Goal: Information Seeking & Learning: Learn about a topic

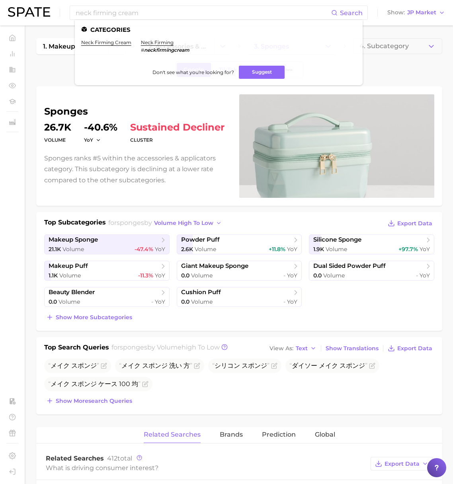
click at [31, 14] on img at bounding box center [29, 12] width 42 height 10
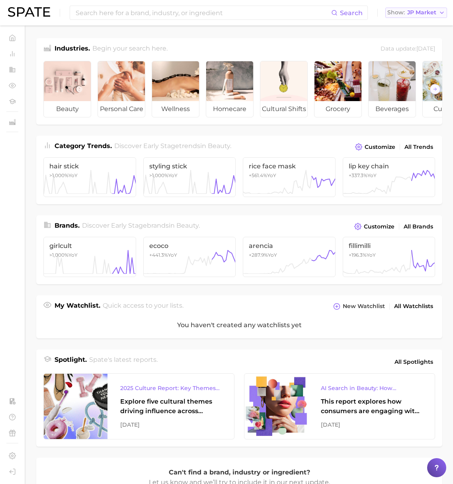
click at [415, 12] on span "JP Market" at bounding box center [421, 12] width 29 height 4
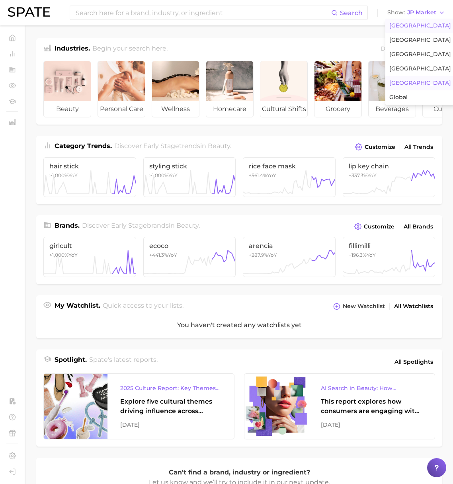
click at [415, 25] on span "United States" at bounding box center [420, 25] width 62 height 7
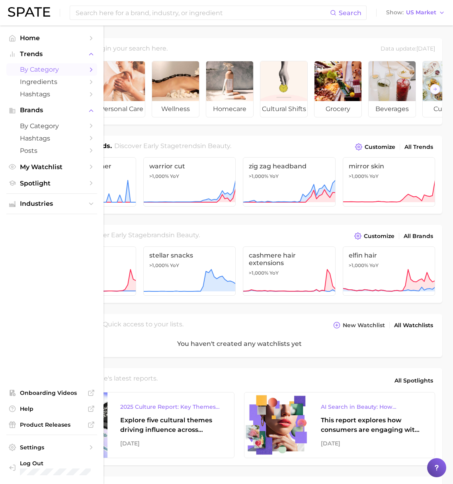
click at [31, 71] on span "by Category" at bounding box center [52, 70] width 64 height 8
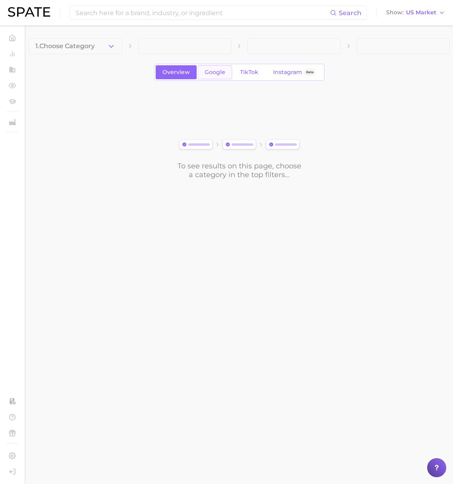
click at [221, 72] on span "Google" at bounding box center [215, 72] width 21 height 7
click at [117, 46] on button "1. Choose Category" at bounding box center [76, 46] width 94 height 16
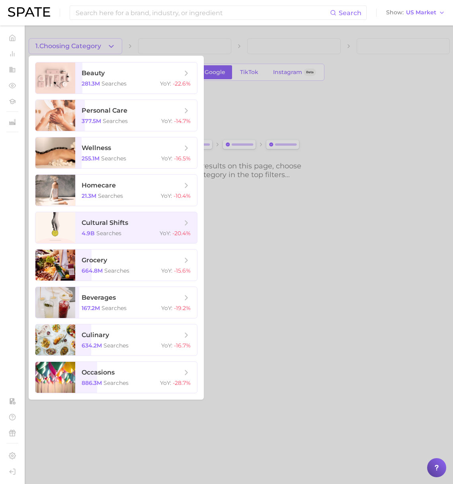
click at [247, 73] on div at bounding box center [226, 242] width 453 height 484
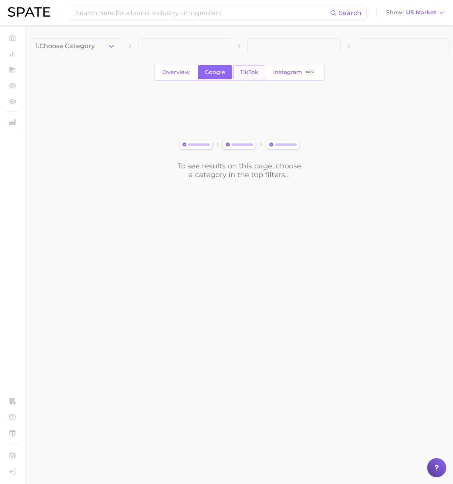
click at [249, 73] on span "TikTok" at bounding box center [249, 72] width 18 height 7
drag, startPoint x: 117, startPoint y: 47, endPoint x: 111, endPoint y: 47, distance: 6.0
click at [117, 47] on button "1. Choose Category" at bounding box center [76, 46] width 94 height 16
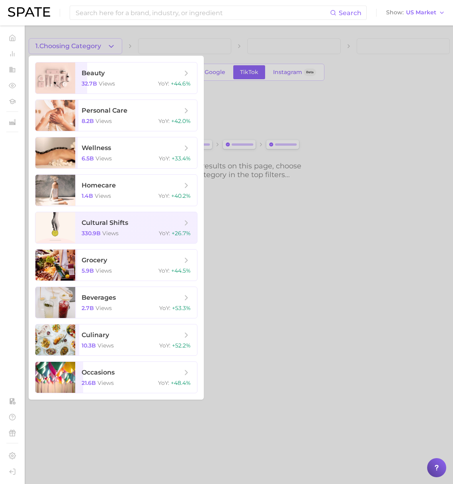
click at [284, 74] on div at bounding box center [226, 242] width 453 height 484
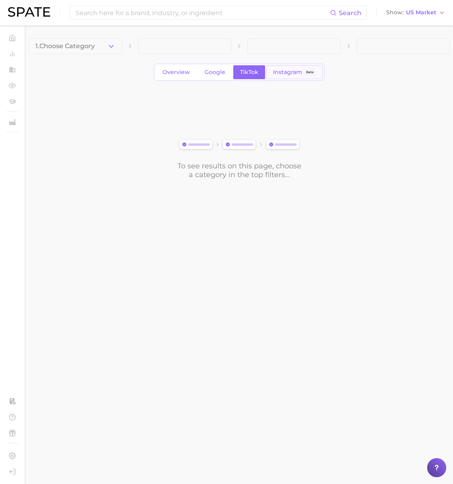
click at [292, 75] on span "Instagram" at bounding box center [287, 72] width 29 height 7
click at [111, 47] on polyline "button" at bounding box center [111, 46] width 4 height 2
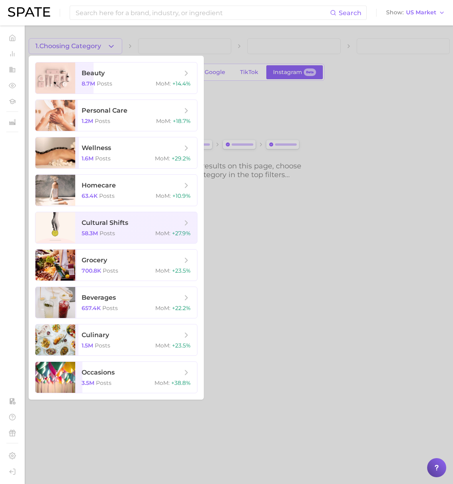
click at [242, 105] on div at bounding box center [226, 242] width 453 height 484
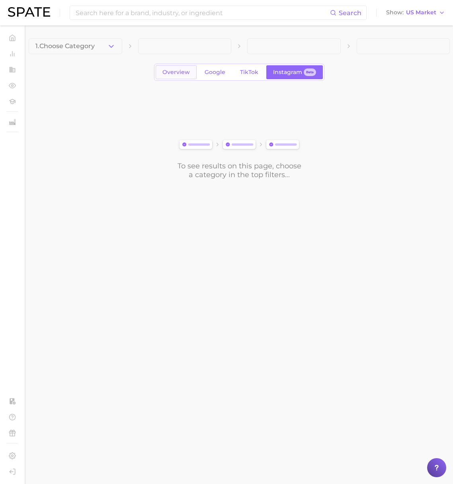
click at [169, 75] on span "Overview" at bounding box center [175, 72] width 27 height 7
click at [112, 47] on icon "button" at bounding box center [111, 46] width 8 height 8
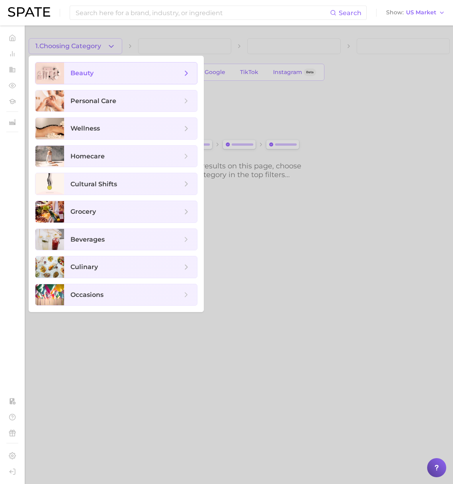
click at [116, 70] on span "beauty" at bounding box center [126, 73] width 112 height 9
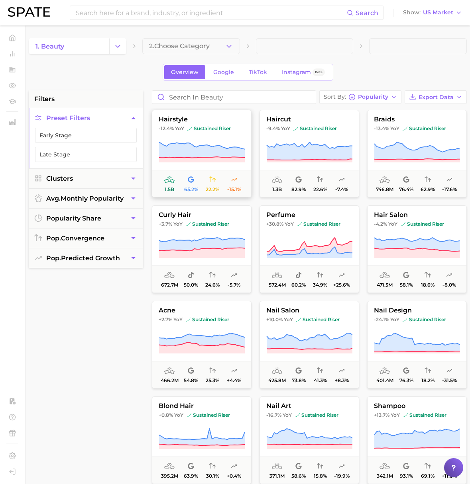
click at [214, 132] on button "hairstyle -12.4% YoY sustained riser 1.5b 65.2% 22.2% -15.1%" at bounding box center [202, 154] width 100 height 88
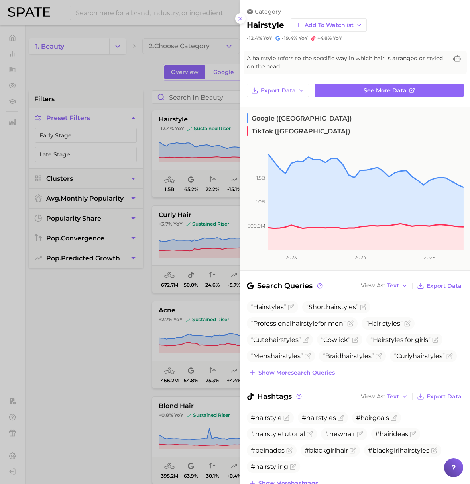
click at [186, 33] on div at bounding box center [235, 242] width 470 height 484
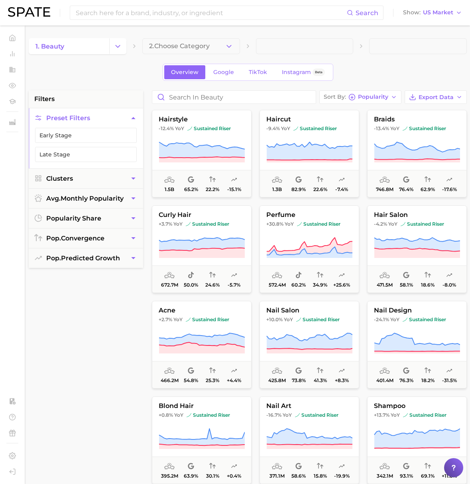
click at [37, 12] on img at bounding box center [29, 12] width 42 height 10
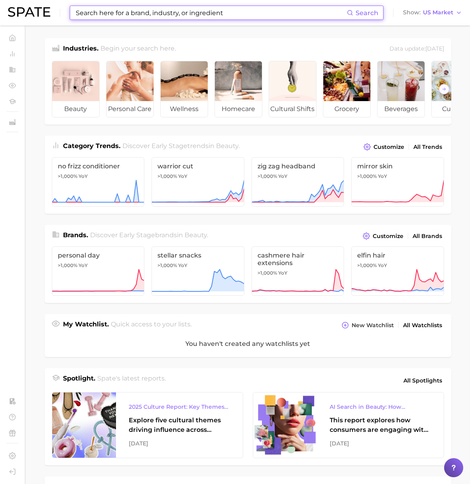
click at [88, 13] on input at bounding box center [211, 13] width 272 height 14
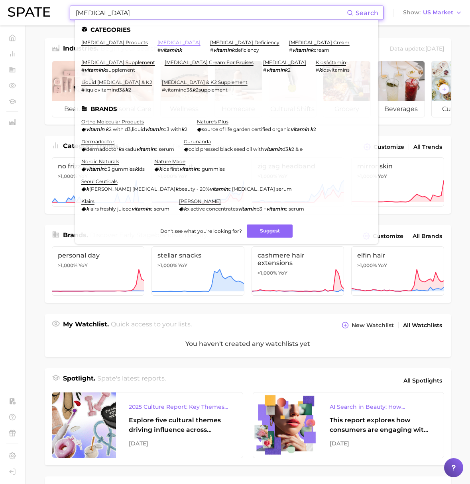
type input "vitamin k"
click at [157, 41] on link "vitamin k" at bounding box center [178, 42] width 43 height 6
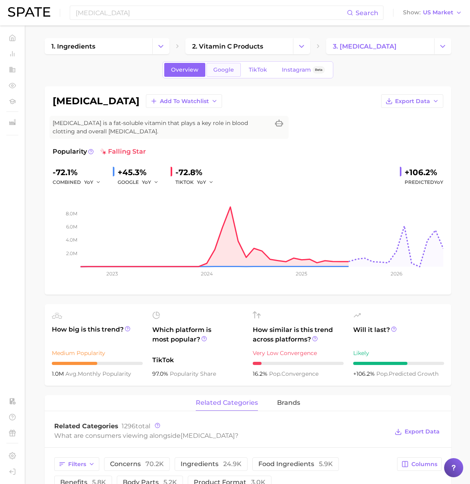
drag, startPoint x: 231, startPoint y: 78, endPoint x: 228, endPoint y: 71, distance: 7.7
click at [231, 77] on div "Overview Google TikTok Instagram Beta" at bounding box center [247, 69] width 170 height 17
click at [228, 71] on span "Google" at bounding box center [223, 70] width 21 height 7
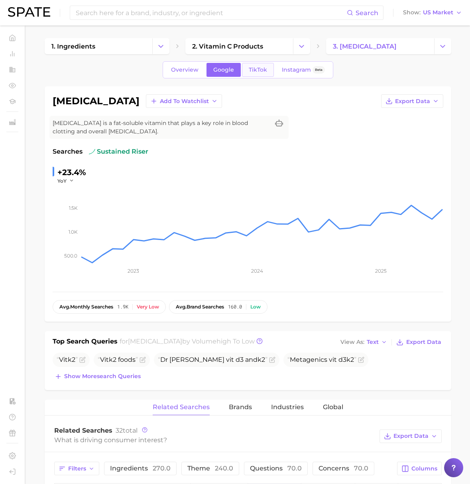
click at [251, 74] on link "TikTok" at bounding box center [258, 70] width 32 height 14
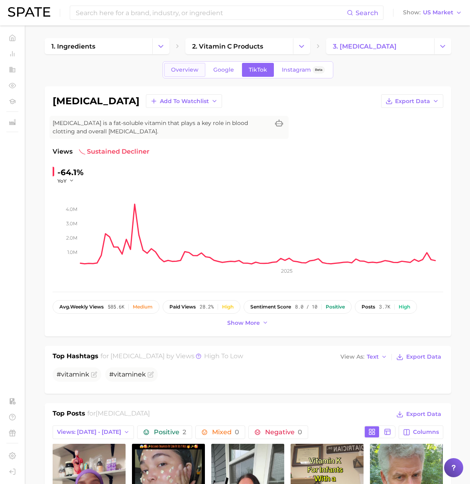
click at [178, 71] on span "Overview" at bounding box center [184, 70] width 27 height 7
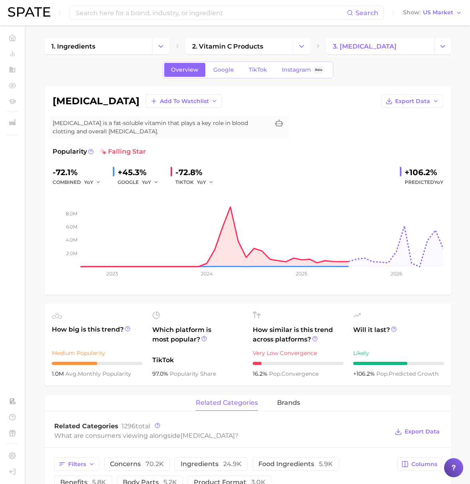
click at [117, 77] on div "Overview Google TikTok Instagram Beta" at bounding box center [248, 69] width 406 height 17
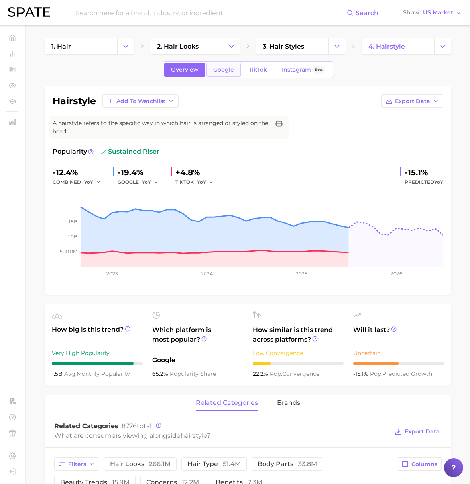
click at [224, 72] on span "Google" at bounding box center [223, 70] width 21 height 7
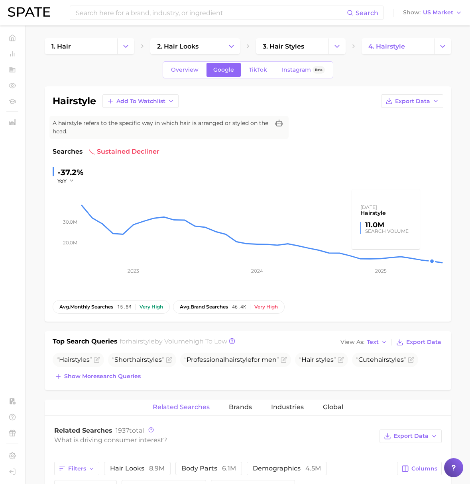
drag, startPoint x: 435, startPoint y: 263, endPoint x: 438, endPoint y: 265, distance: 4.3
click at [437, 264] on icon "20.0m 30.0m 2023 2024 2025" at bounding box center [248, 234] width 390 height 100
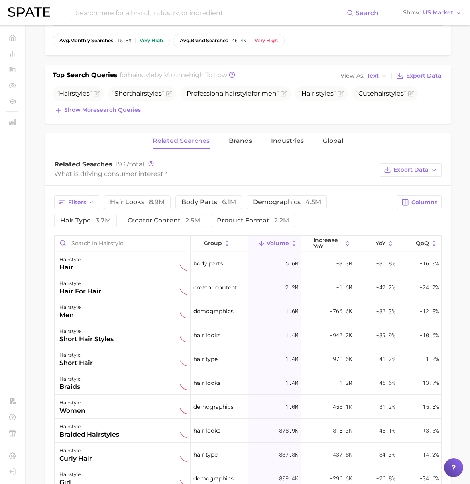
scroll to position [266, 0]
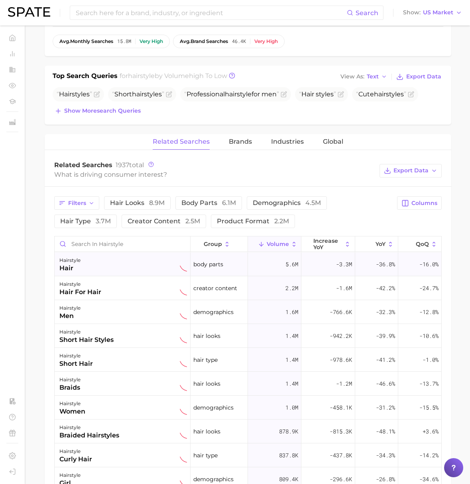
click at [130, 267] on div "hairstyle hair" at bounding box center [122, 265] width 127 height 18
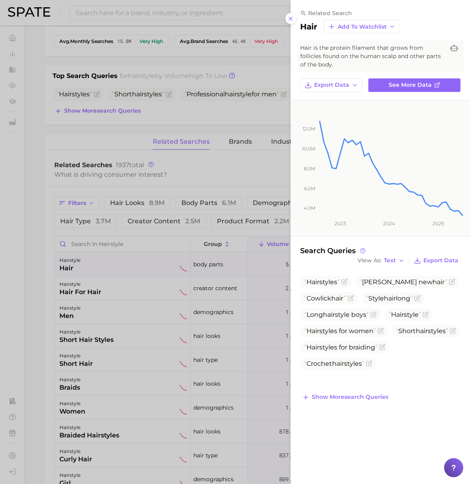
click at [49, 206] on div at bounding box center [235, 242] width 470 height 484
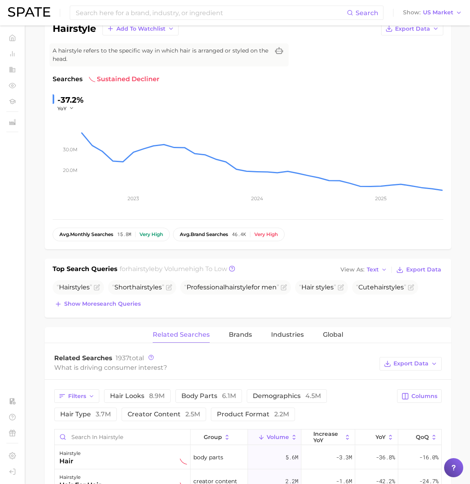
scroll to position [0, 0]
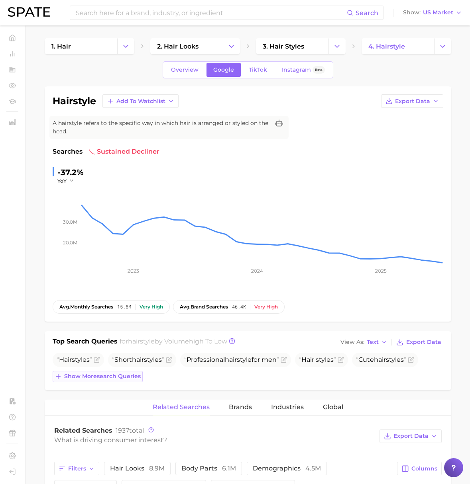
click at [114, 377] on span "Show more search queries" at bounding box center [102, 376] width 76 height 7
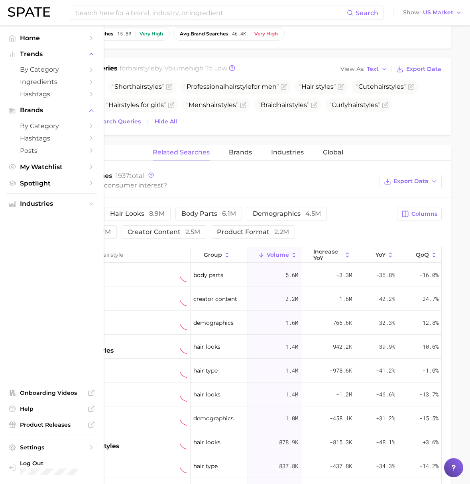
scroll to position [291, 0]
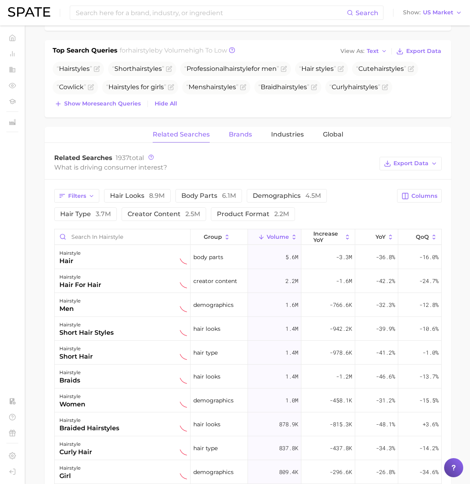
click at [240, 132] on span "Brands" at bounding box center [240, 134] width 23 height 7
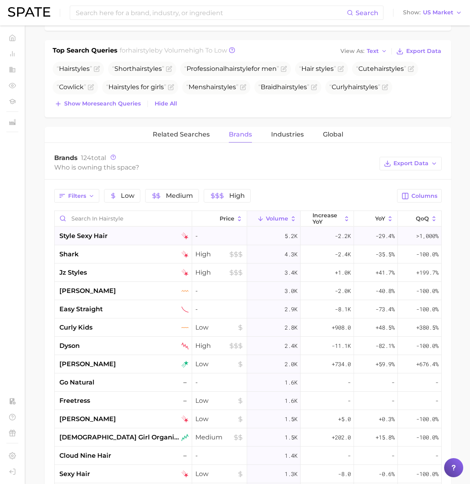
click at [142, 235] on div "style sexy hair" at bounding box center [123, 236] width 129 height 10
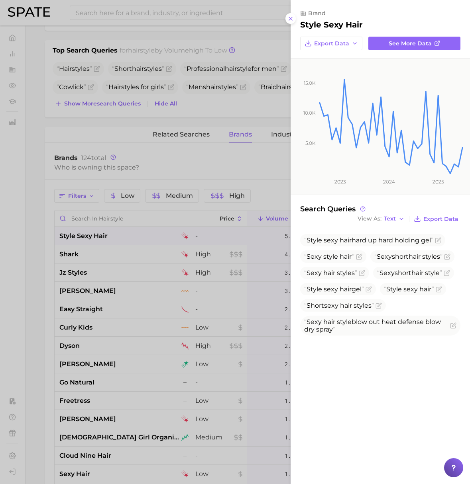
drag, startPoint x: 125, startPoint y: 260, endPoint x: 134, endPoint y: 256, distance: 9.3
click at [128, 258] on div at bounding box center [235, 242] width 470 height 484
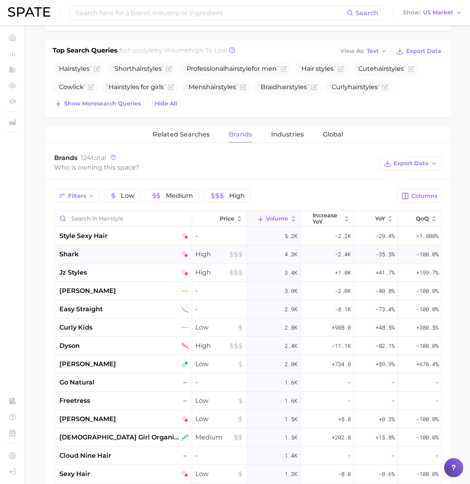
click at [125, 256] on div "shark" at bounding box center [123, 255] width 129 height 10
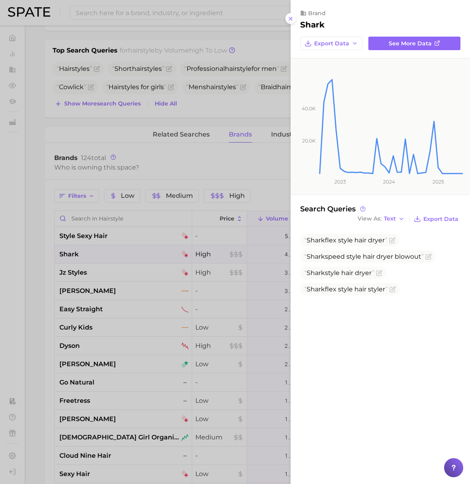
click at [277, 188] on div at bounding box center [235, 242] width 470 height 484
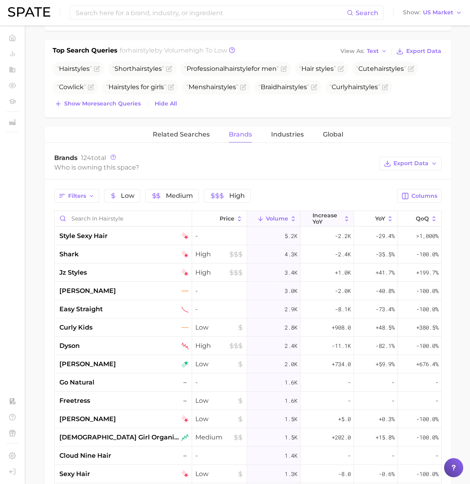
click at [322, 217] on span "increase YoY" at bounding box center [326, 218] width 29 height 13
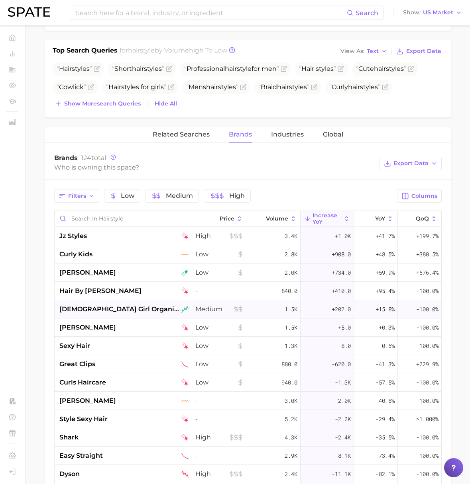
click at [107, 313] on span "french girl organics" at bounding box center [119, 310] width 120 height 10
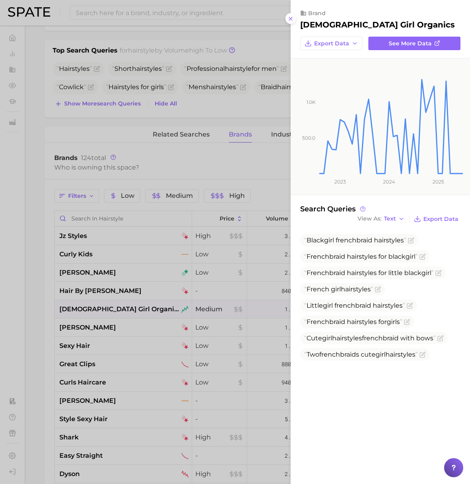
click at [165, 168] on div at bounding box center [235, 242] width 470 height 484
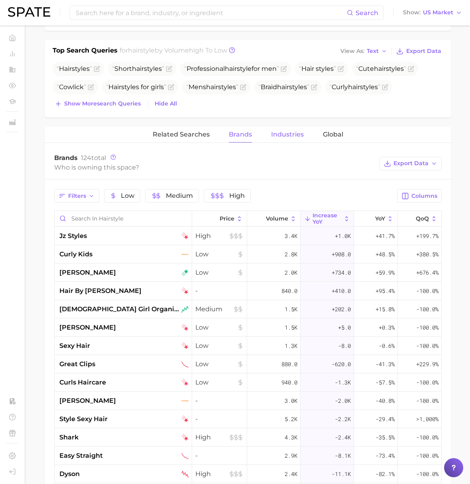
click at [284, 137] on span "Industries" at bounding box center [287, 134] width 33 height 7
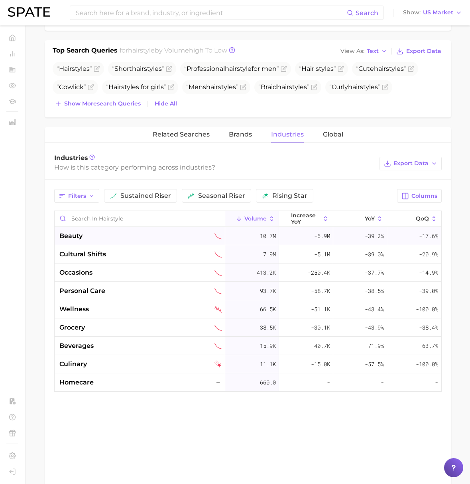
click at [123, 237] on div "beauty" at bounding box center [140, 236] width 162 height 10
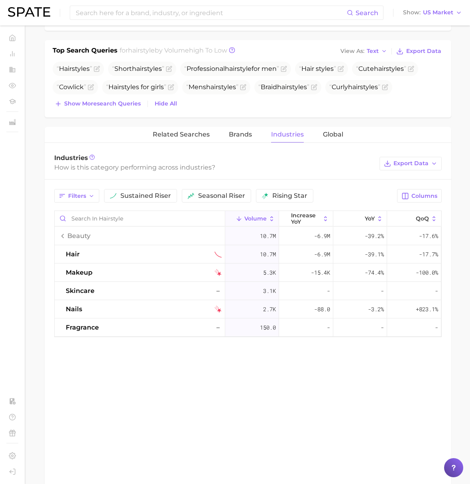
click at [123, 237] on div "beauty" at bounding box center [140, 236] width 170 height 18
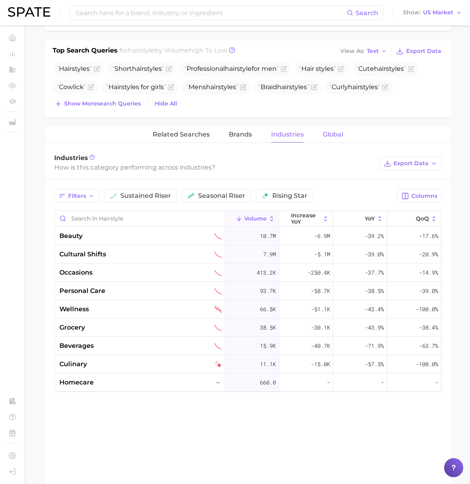
click at [331, 134] on span "Global" at bounding box center [333, 134] width 20 height 7
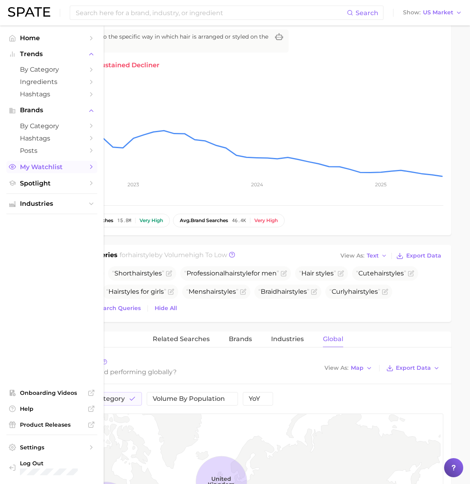
scroll to position [0, 0]
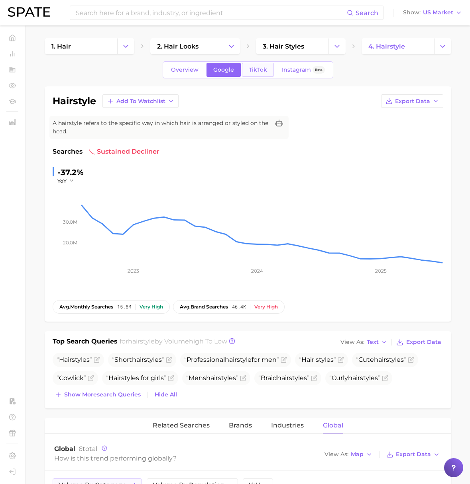
click at [258, 68] on span "TikTok" at bounding box center [258, 70] width 18 height 7
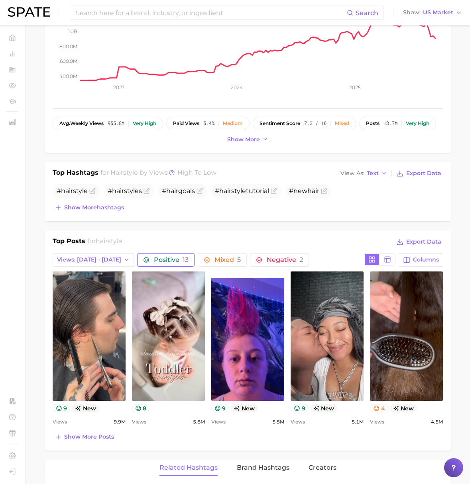
scroll to position [194, 0]
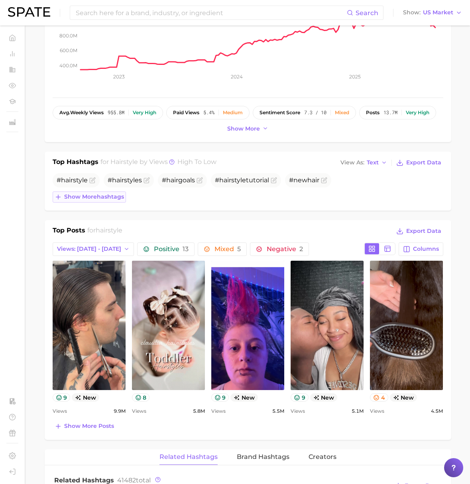
click at [121, 197] on span "Show more hashtags" at bounding box center [94, 197] width 60 height 7
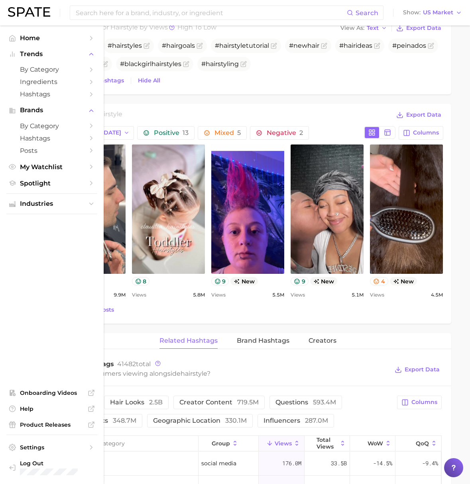
scroll to position [336, 0]
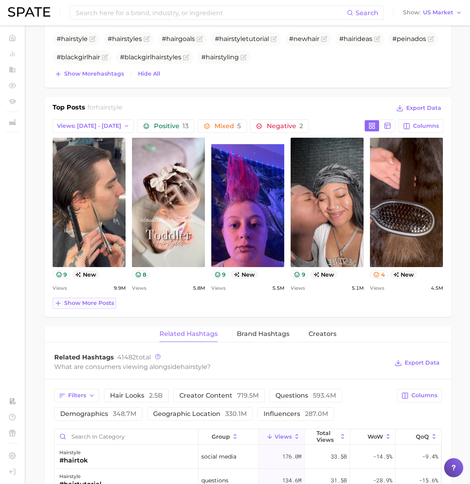
click at [93, 303] on span "Show more posts" at bounding box center [89, 303] width 50 height 7
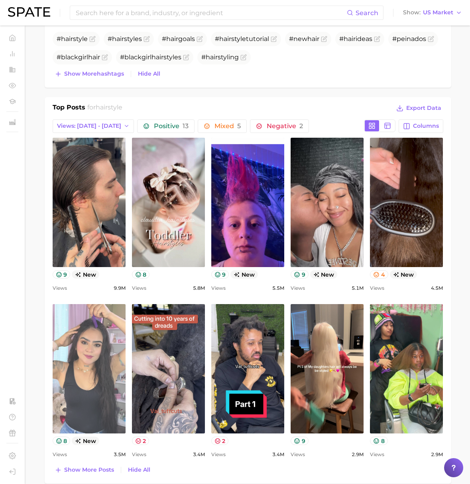
scroll to position [0, 0]
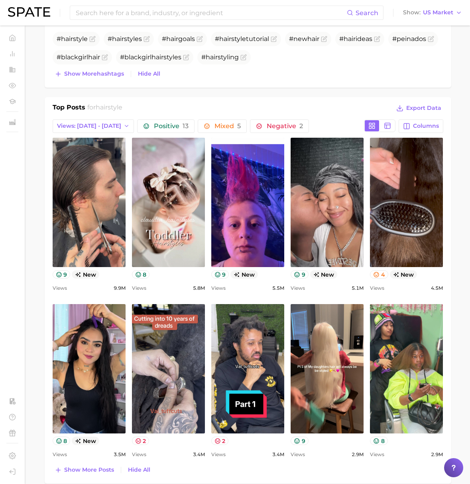
click at [43, 290] on main "1. hair 2. hair looks 3. hair styles 4. hairstyle Overview Google TikTok Instag…" at bounding box center [247, 410] width 444 height 1440
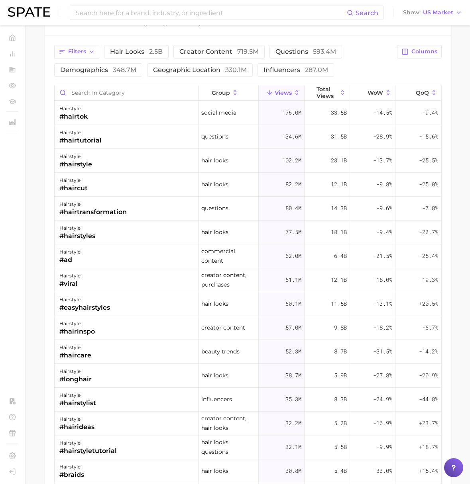
scroll to position [846, 0]
click at [282, 95] on span "Views" at bounding box center [282, 93] width 17 height 6
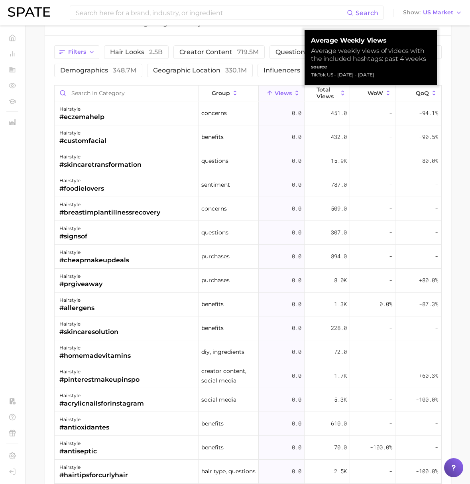
click at [282, 94] on span "Views" at bounding box center [282, 93] width 17 height 6
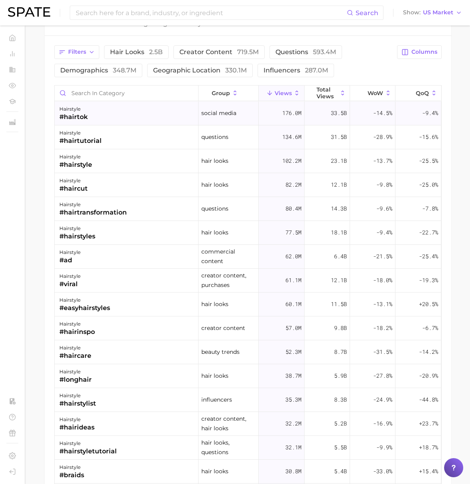
click at [79, 114] on div "#hairtok" at bounding box center [73, 117] width 28 height 10
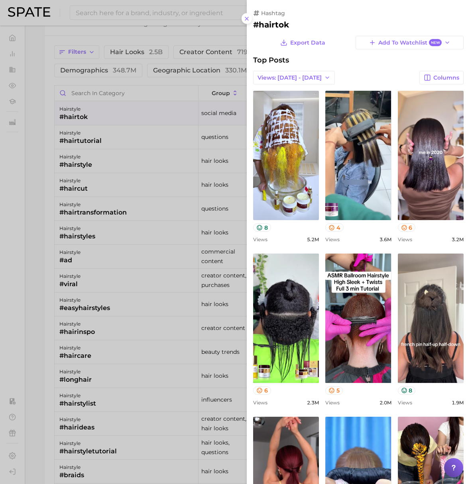
scroll to position [0, 0]
click at [46, 78] on div at bounding box center [235, 242] width 470 height 484
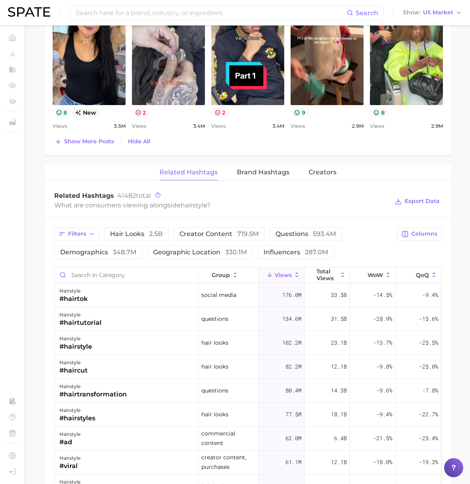
scroll to position [657, 0]
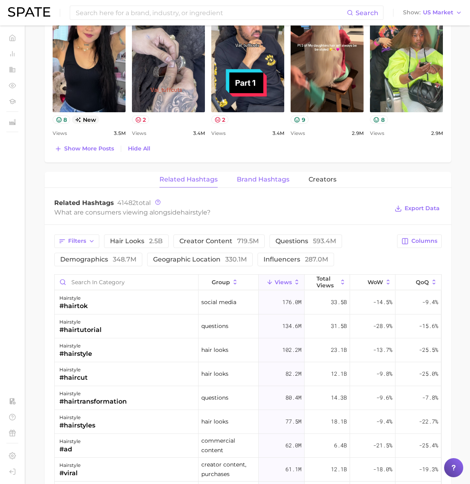
click at [268, 180] on span "Brand Hashtags" at bounding box center [263, 179] width 53 height 7
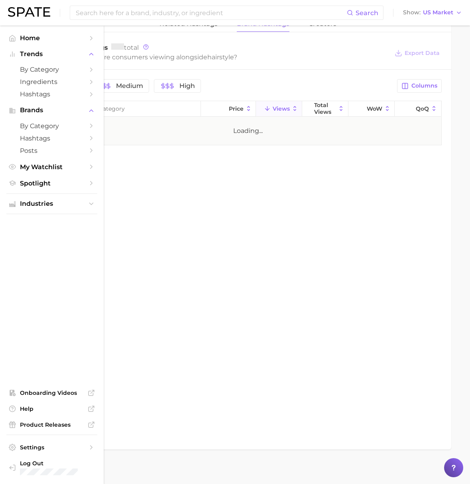
scroll to position [818, 0]
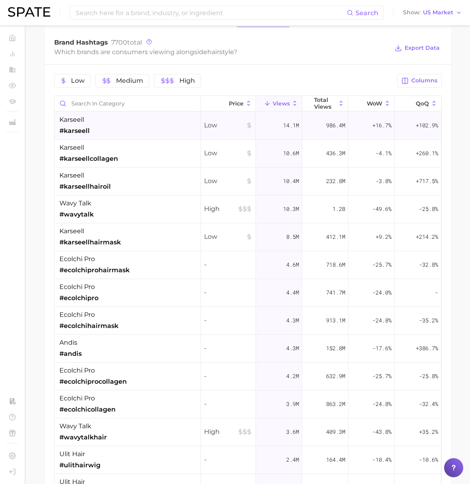
click at [105, 129] on div "karseell #karseell" at bounding box center [128, 126] width 146 height 28
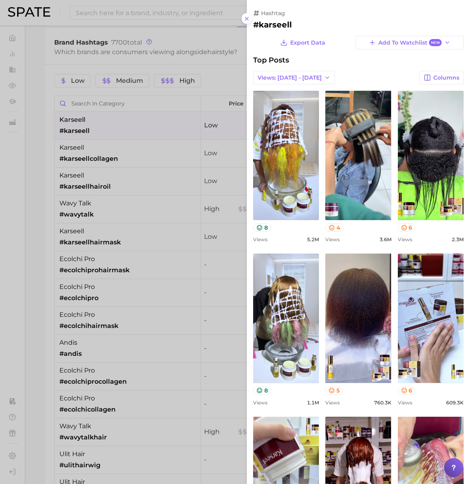
scroll to position [0, 0]
click at [43, 74] on div at bounding box center [235, 242] width 470 height 484
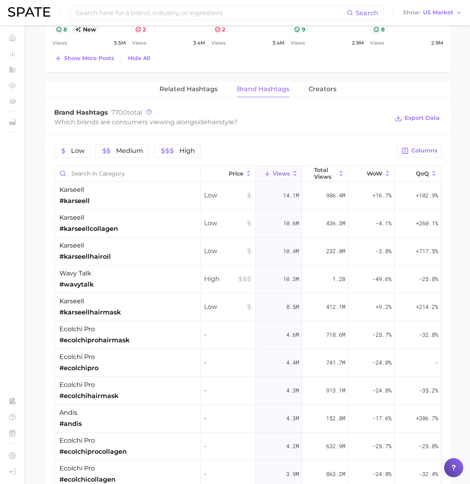
scroll to position [741, 0]
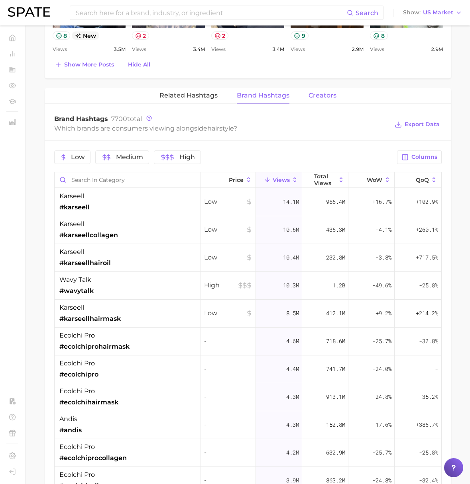
click at [319, 95] on span "Creators" at bounding box center [322, 95] width 28 height 7
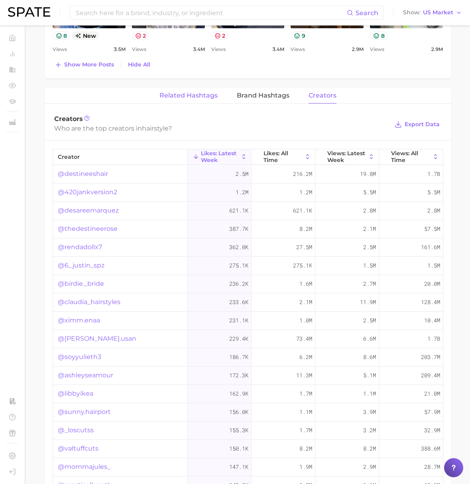
click at [186, 96] on span "Related Hashtags" at bounding box center [188, 95] width 58 height 7
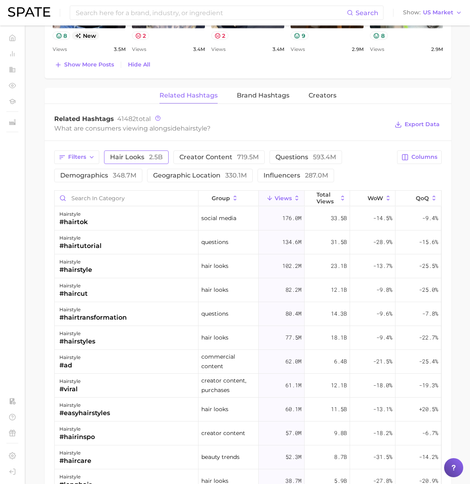
click at [143, 156] on span "hair looks 2.5b" at bounding box center [136, 157] width 53 height 6
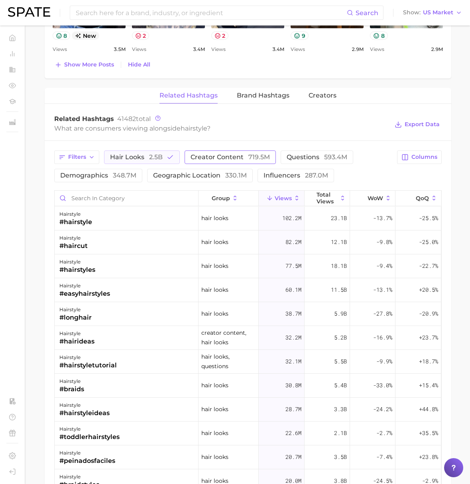
click at [241, 156] on span "creator content 719.5m" at bounding box center [229, 157] width 79 height 6
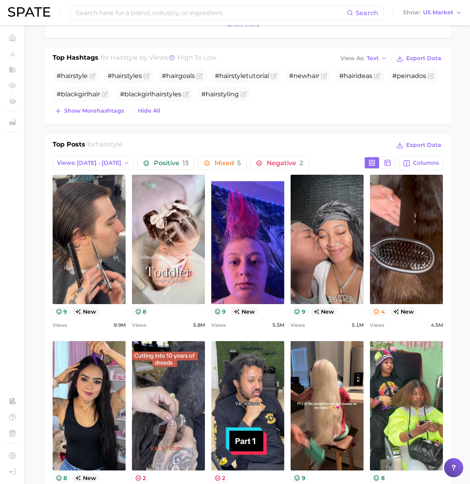
scroll to position [0, 0]
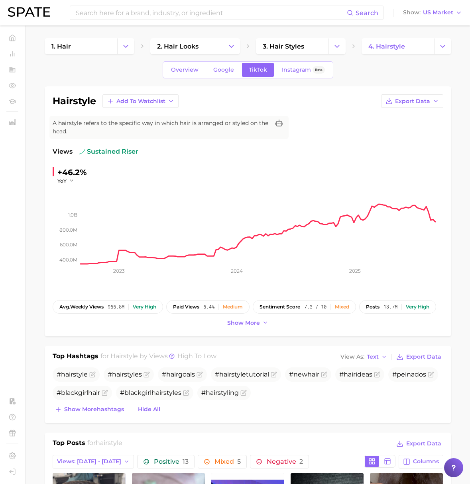
drag, startPoint x: 276, startPoint y: 80, endPoint x: 282, endPoint y: 77, distance: 6.8
click at [291, 72] on span "Instagram" at bounding box center [296, 70] width 29 height 7
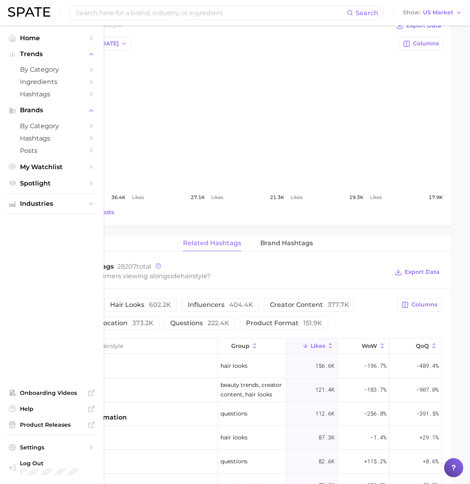
scroll to position [357, 0]
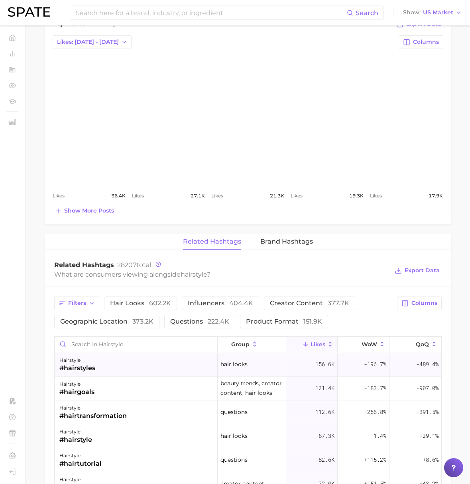
click at [119, 370] on div "hairstyle #hairstyles" at bounding box center [136, 365] width 163 height 24
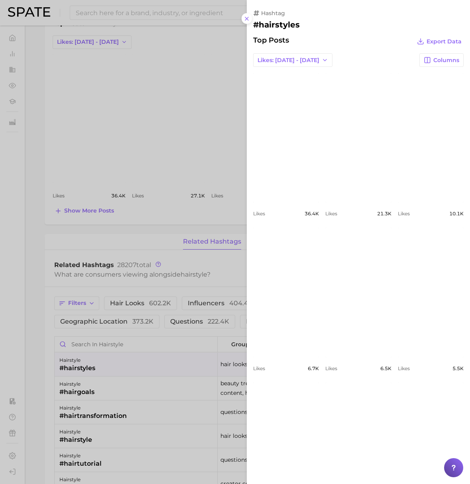
drag, startPoint x: 23, startPoint y: 57, endPoint x: 24, endPoint y: 53, distance: 4.3
click at [23, 56] on div at bounding box center [235, 242] width 470 height 484
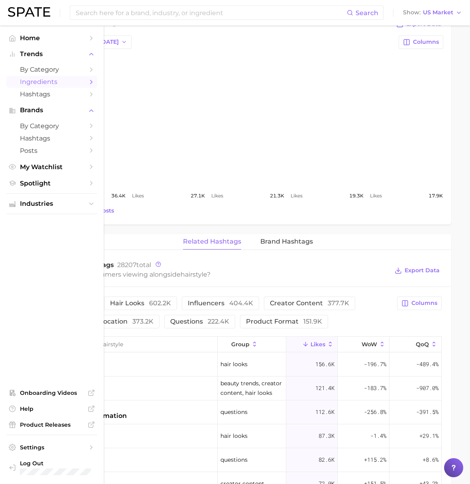
click at [38, 85] on span "Ingredients" at bounding box center [52, 82] width 64 height 8
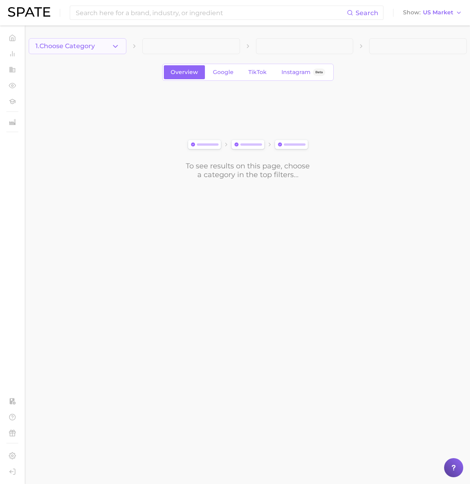
click at [112, 48] on icon "button" at bounding box center [115, 46] width 8 height 8
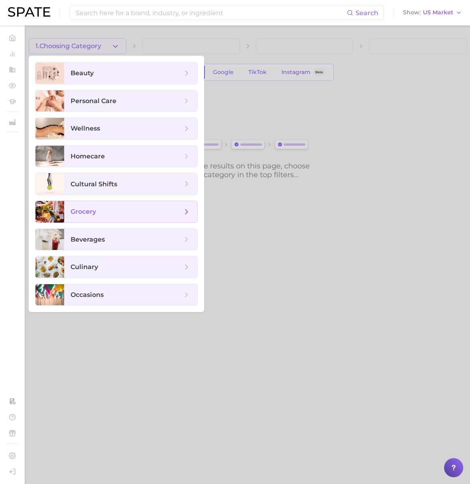
click at [108, 204] on span "grocery" at bounding box center [130, 212] width 133 height 22
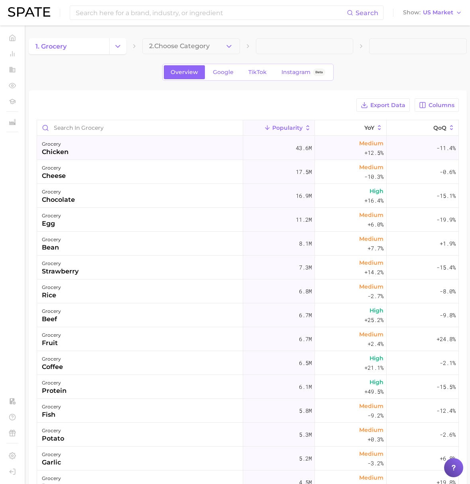
click at [88, 152] on div "grocery chicken" at bounding box center [140, 148] width 206 height 24
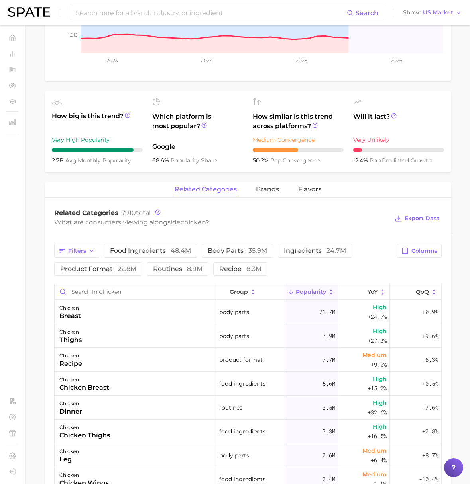
scroll to position [230, 0]
click at [144, 312] on div "chicken breast" at bounding box center [136, 312] width 162 height 24
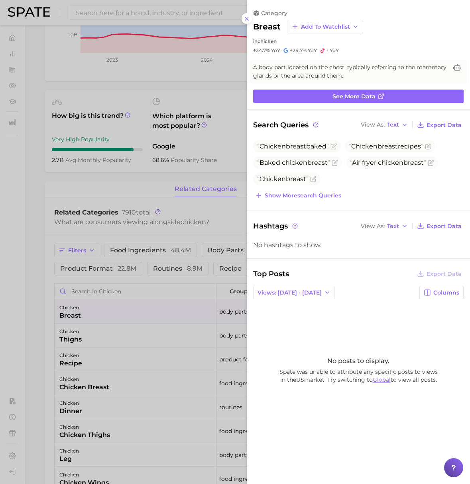
click at [382, 381] on link "Global" at bounding box center [381, 379] width 18 height 7
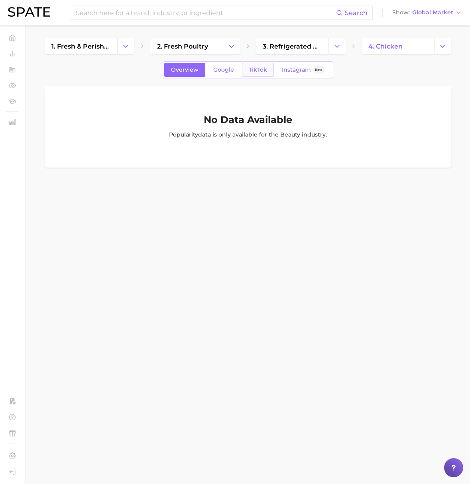
click at [259, 70] on span "TikTok" at bounding box center [258, 70] width 18 height 7
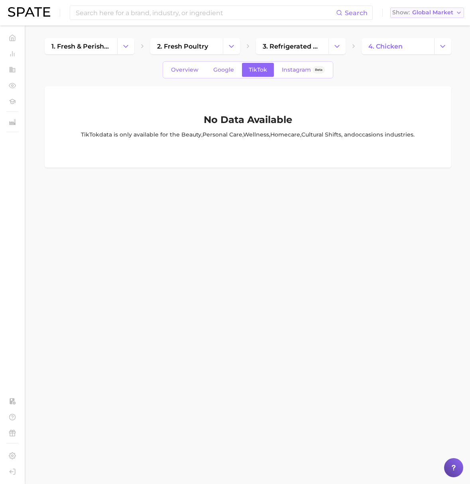
click at [426, 12] on span "Global Market" at bounding box center [432, 12] width 41 height 4
click at [421, 22] on span "United States" at bounding box center [425, 25] width 62 height 7
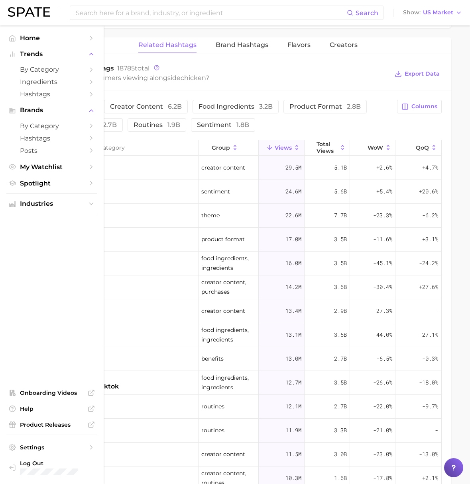
scroll to position [622, 0]
click at [25, 98] on span "Hashtags" at bounding box center [52, 94] width 64 height 8
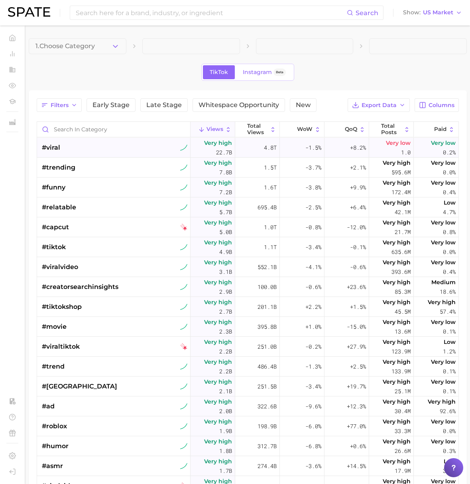
click at [109, 153] on div "#viral" at bounding box center [114, 148] width 145 height 20
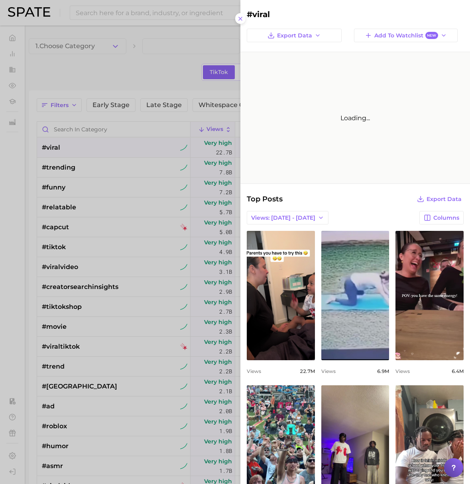
click at [50, 34] on div at bounding box center [235, 242] width 470 height 484
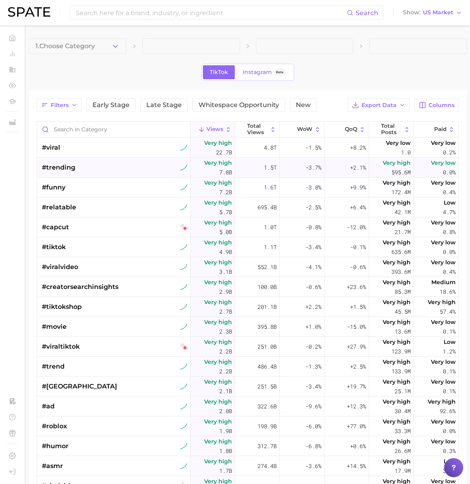
click at [104, 170] on div "#trending" at bounding box center [114, 168] width 145 height 20
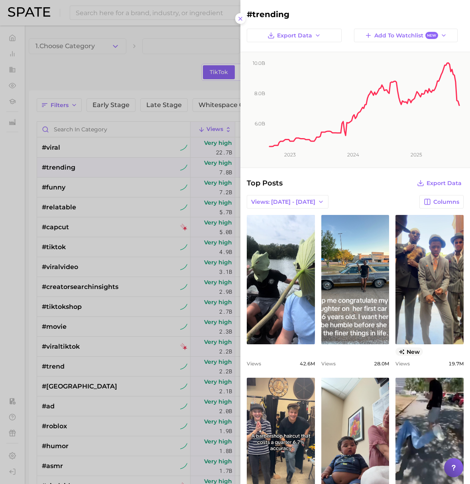
drag, startPoint x: 118, startPoint y: 49, endPoint x: 112, endPoint y: 43, distance: 8.2
click at [118, 49] on div at bounding box center [235, 242] width 470 height 484
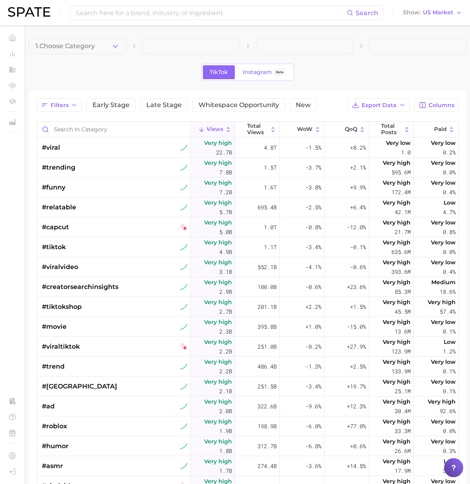
click at [112, 43] on icon "button" at bounding box center [115, 46] width 8 height 8
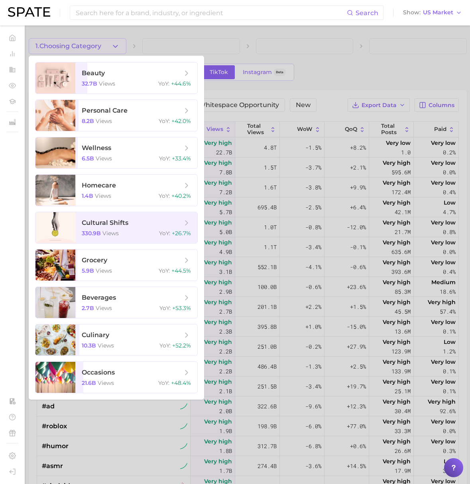
click at [258, 72] on div at bounding box center [235, 242] width 470 height 484
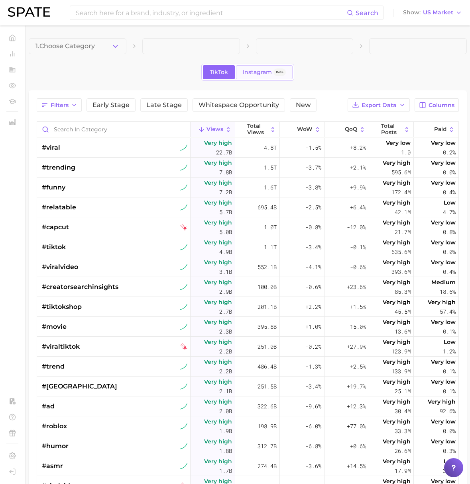
click at [256, 74] on span "Instagram" at bounding box center [257, 72] width 29 height 7
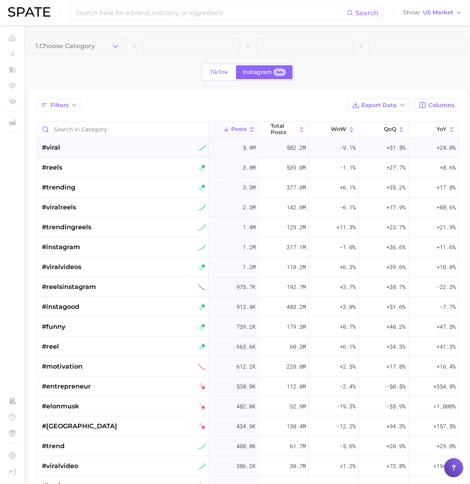
click at [72, 149] on div "#viral" at bounding box center [124, 148] width 164 height 20
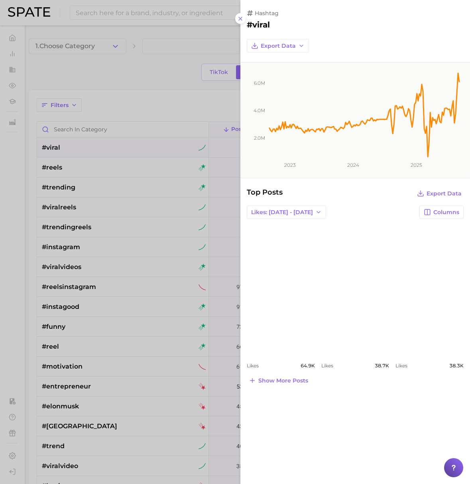
click at [153, 79] on div at bounding box center [235, 242] width 470 height 484
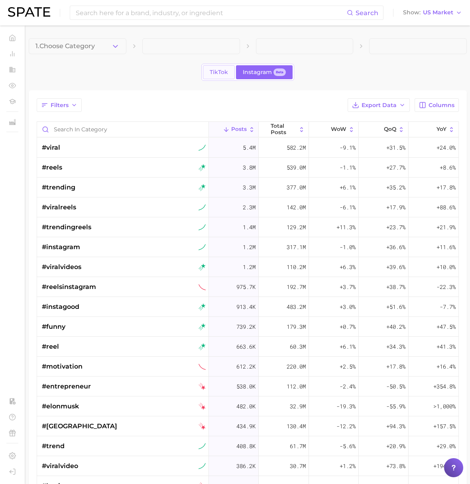
click at [213, 74] on span "TikTok" at bounding box center [218, 72] width 18 height 7
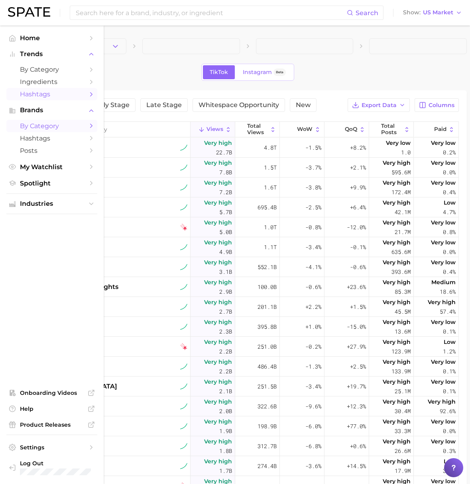
click at [40, 127] on span "by Category" at bounding box center [52, 126] width 64 height 8
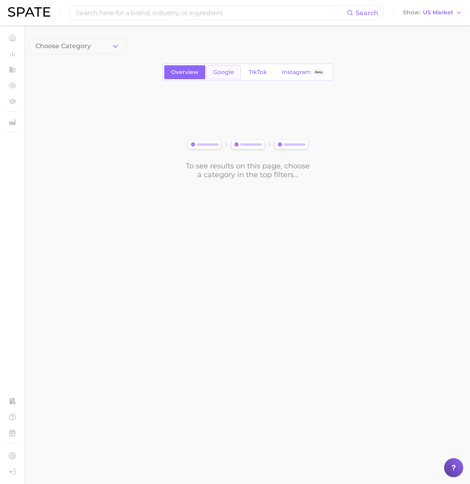
click at [217, 70] on span "Google" at bounding box center [223, 72] width 21 height 7
click at [116, 47] on icon "button" at bounding box center [115, 46] width 8 height 8
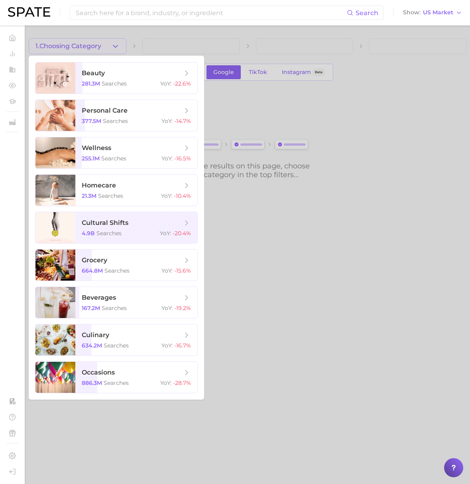
click at [151, 39] on div at bounding box center [235, 242] width 470 height 484
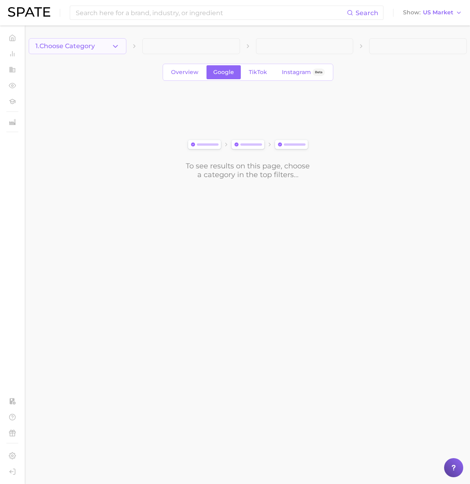
click at [101, 47] on button "1. Choose Category" at bounding box center [78, 46] width 98 height 16
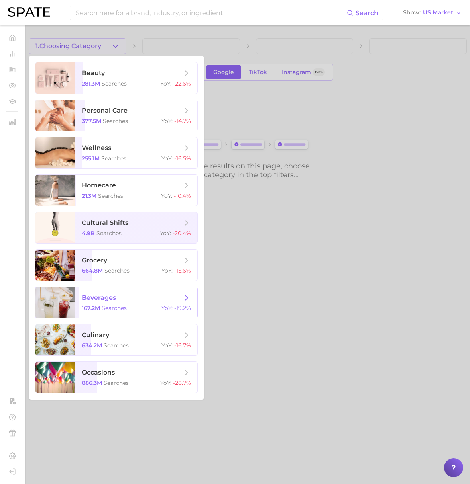
click at [104, 304] on span "beverages 167.2m searches YoY : -19.2%" at bounding box center [136, 302] width 122 height 31
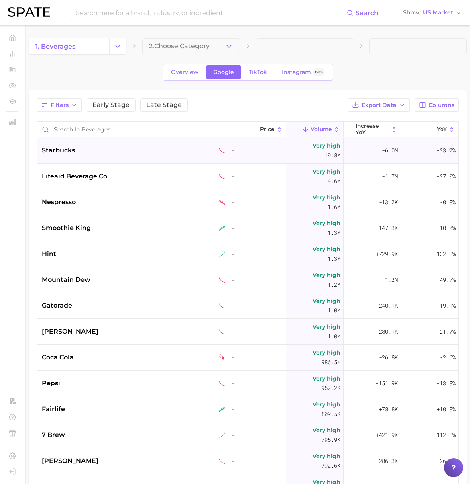
click at [97, 152] on div "starbucks" at bounding box center [134, 151] width 184 height 10
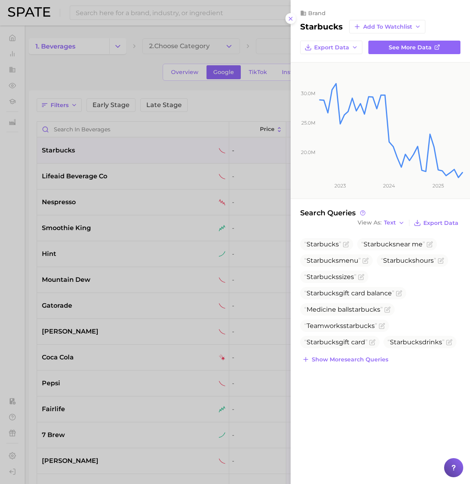
click at [174, 72] on div at bounding box center [235, 242] width 470 height 484
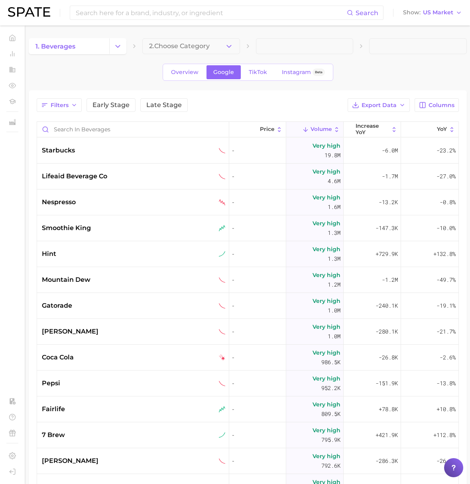
click at [180, 72] on span "Overview" at bounding box center [184, 72] width 27 height 7
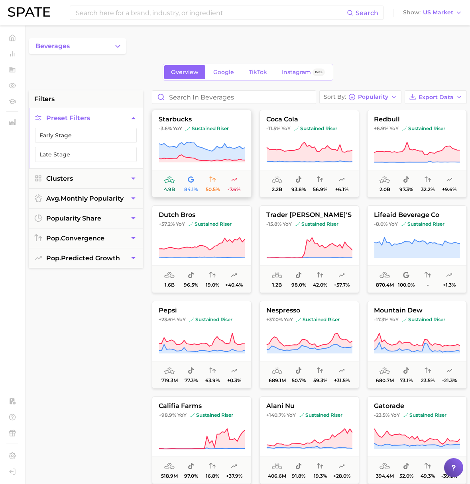
click at [196, 140] on button "starbucks -3.6% YoY sustained riser 4.9b 84.1% 50.5% -7.6%" at bounding box center [202, 154] width 100 height 88
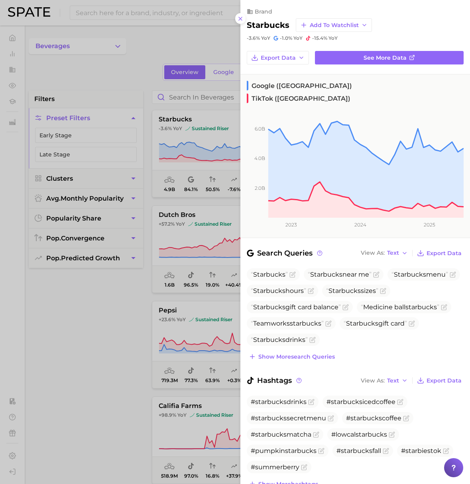
click at [131, 47] on div at bounding box center [235, 242] width 470 height 484
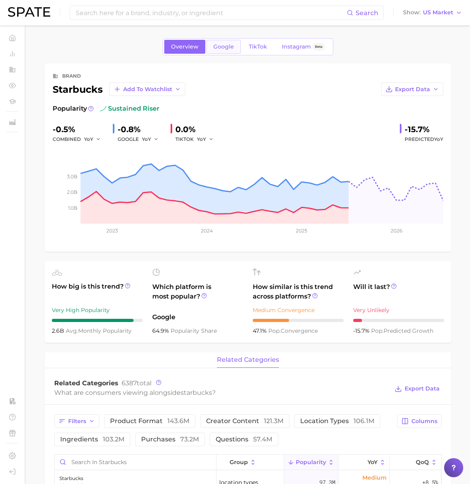
click at [221, 46] on span "Google" at bounding box center [223, 46] width 21 height 7
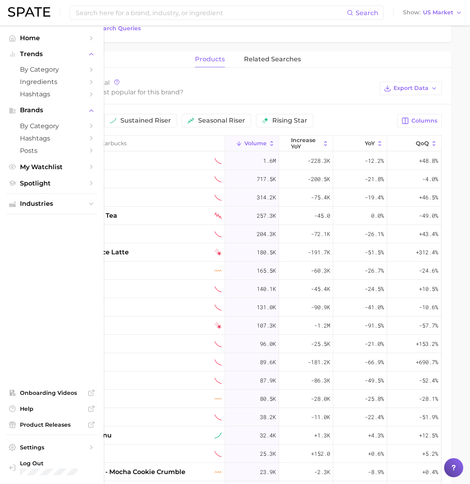
scroll to position [305, 0]
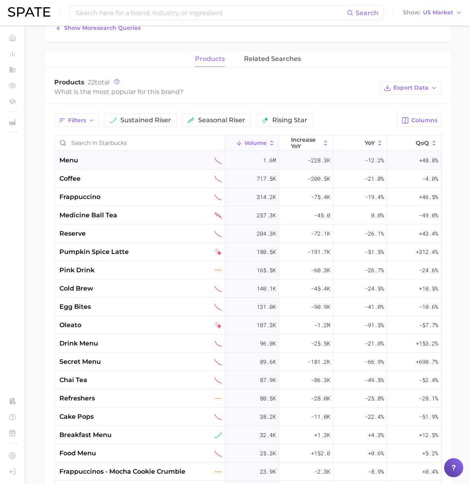
click at [151, 160] on div "menu" at bounding box center [140, 161] width 162 height 10
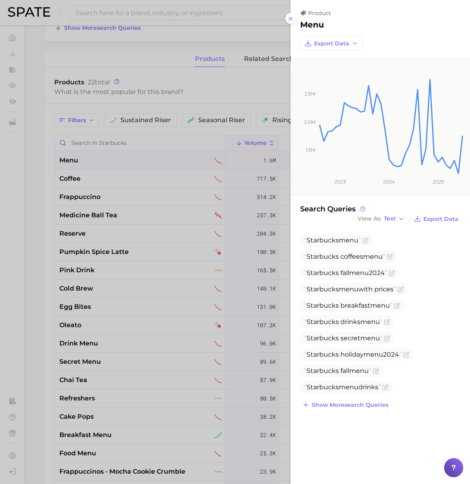
drag, startPoint x: 190, startPoint y: 76, endPoint x: 209, endPoint y: 75, distance: 19.2
click at [190, 76] on div at bounding box center [235, 242] width 470 height 484
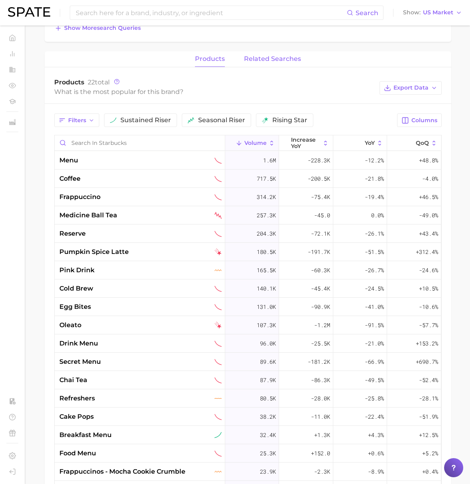
click at [247, 61] on span "related searches" at bounding box center [272, 58] width 57 height 7
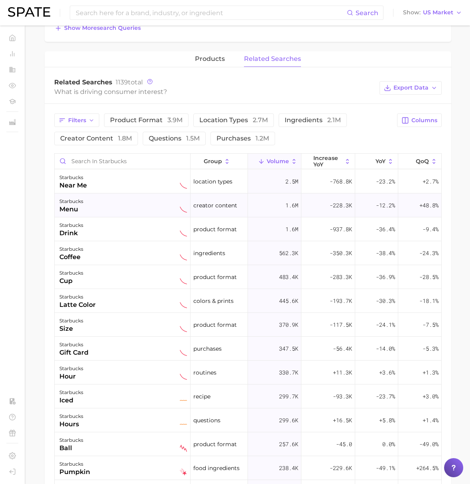
click at [105, 216] on div "starbucks menu" at bounding box center [123, 206] width 136 height 24
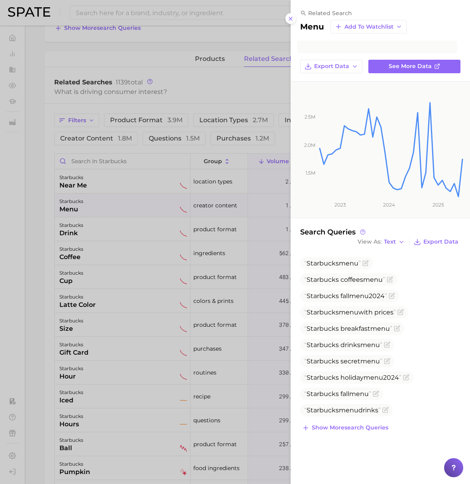
click at [104, 255] on div at bounding box center [235, 242] width 470 height 484
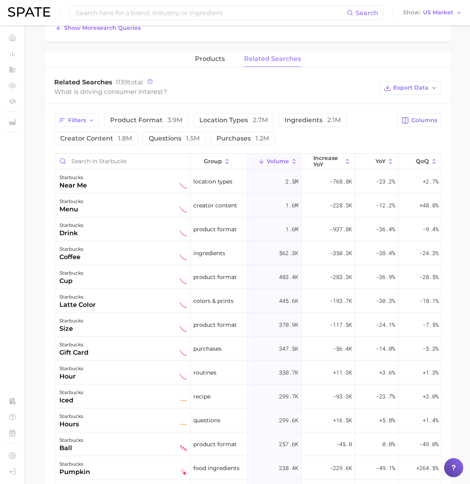
click at [106, 256] on div "starbucks coffee" at bounding box center [122, 254] width 127 height 18
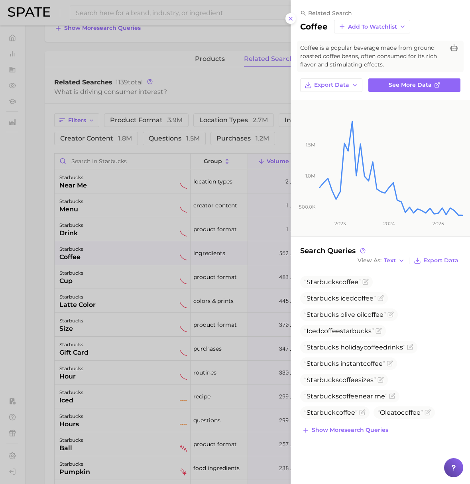
click at [149, 54] on div at bounding box center [235, 242] width 470 height 484
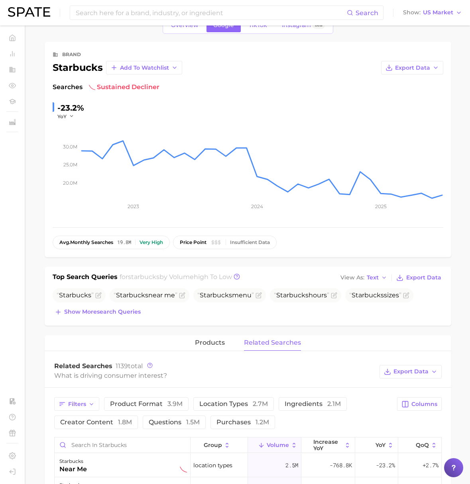
scroll to position [0, 0]
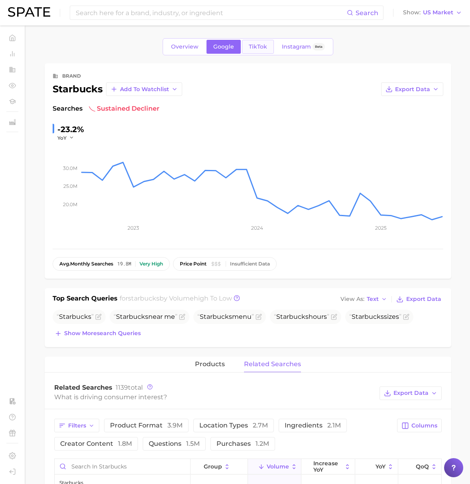
click at [256, 50] on span "TikTok" at bounding box center [258, 46] width 18 height 7
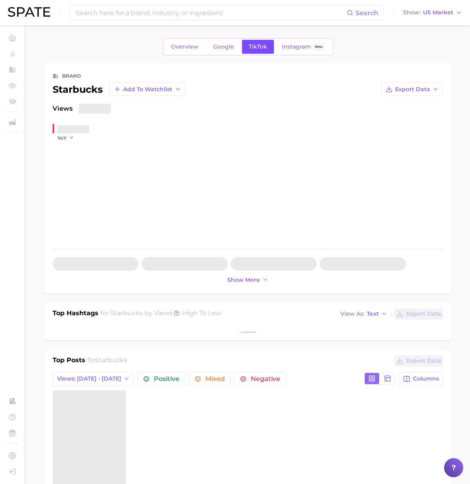
click at [261, 47] on span "TikTok" at bounding box center [258, 46] width 18 height 7
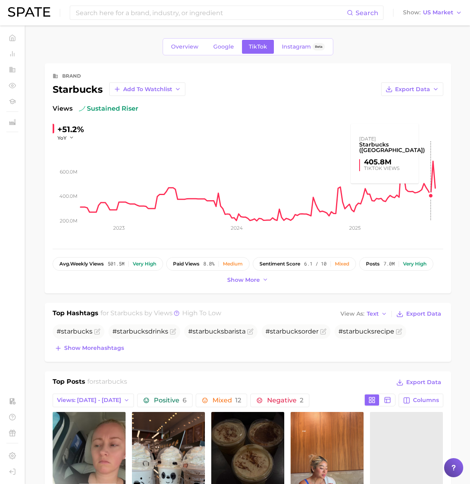
drag, startPoint x: 437, startPoint y: 196, endPoint x: 437, endPoint y: 191, distance: 5.2
click at [437, 196] on rect at bounding box center [261, 181] width 362 height 80
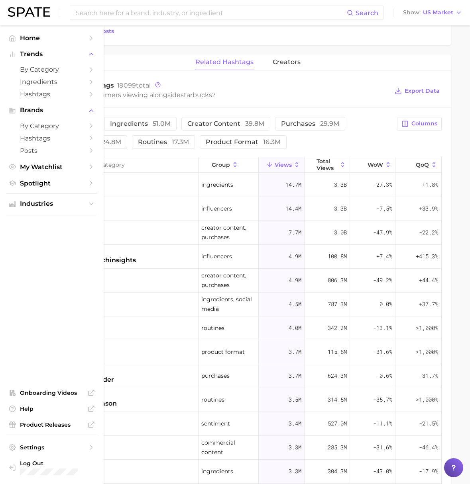
scroll to position [553, 0]
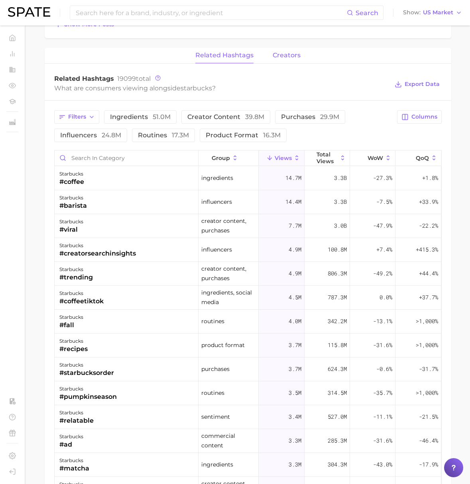
click at [285, 57] on span "creators" at bounding box center [286, 55] width 28 height 7
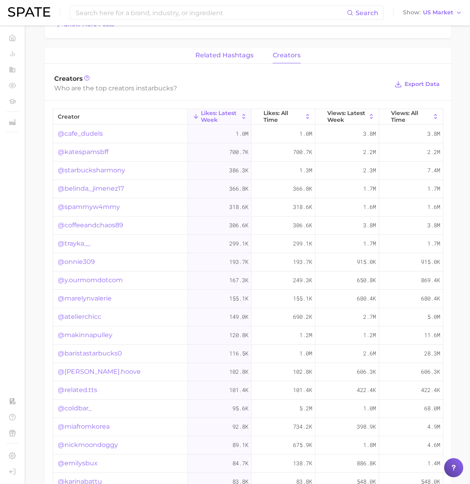
click at [206, 57] on span "related hashtags" at bounding box center [224, 55] width 58 height 7
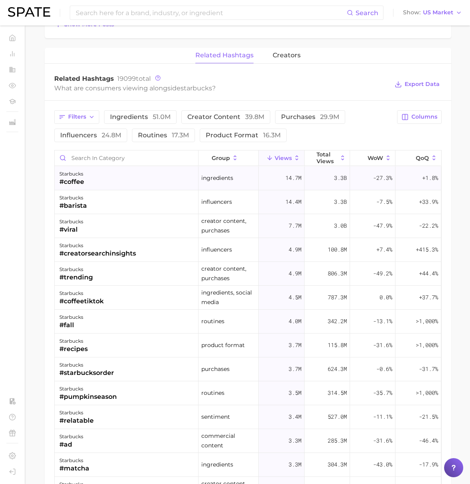
click at [126, 183] on div "starbucks #coffee" at bounding box center [127, 178] width 144 height 24
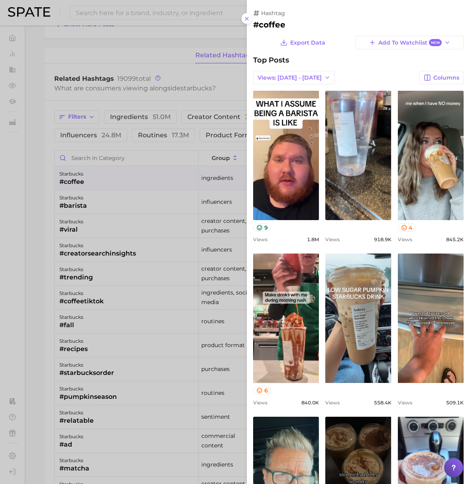
scroll to position [0, 0]
click at [48, 170] on div at bounding box center [235, 242] width 470 height 484
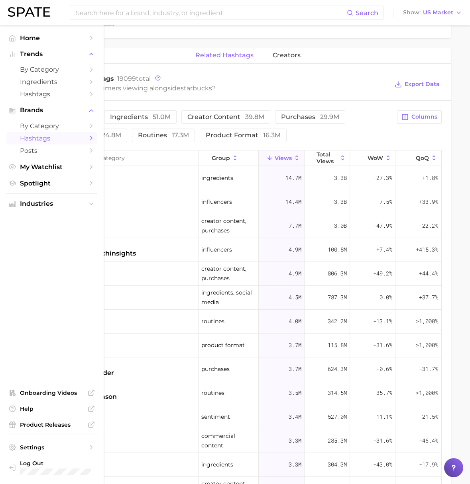
click at [37, 139] on span "Hashtags" at bounding box center [52, 139] width 64 height 8
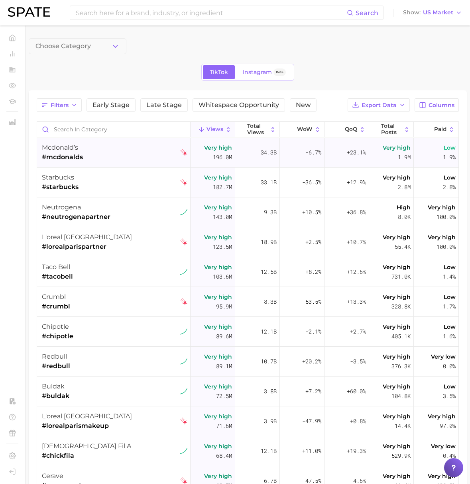
click at [127, 144] on div "[PERSON_NAME] #mcdonalds" at bounding box center [114, 153] width 145 height 30
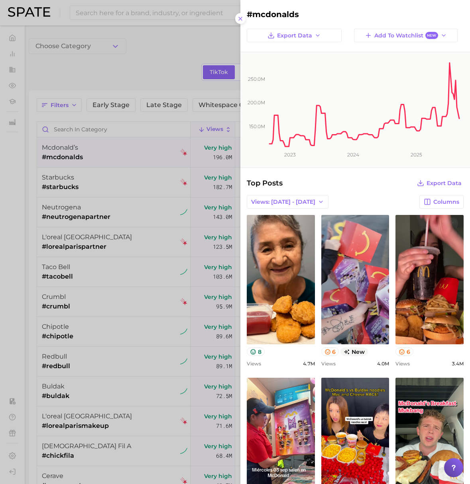
drag, startPoint x: 99, startPoint y: 181, endPoint x: 104, endPoint y: 182, distance: 4.9
click at [99, 181] on div at bounding box center [235, 242] width 470 height 484
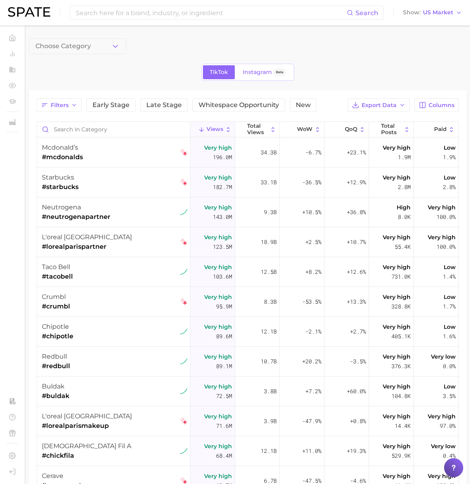
click at [104, 182] on div "starbucks #starbucks" at bounding box center [114, 183] width 145 height 30
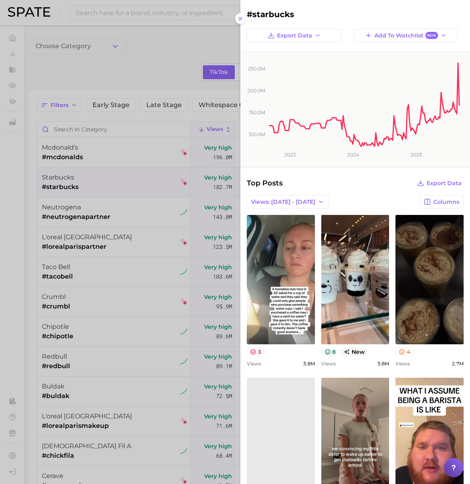
drag, startPoint x: 109, startPoint y: 113, endPoint x: 108, endPoint y: 109, distance: 4.0
click at [108, 112] on div at bounding box center [235, 242] width 470 height 484
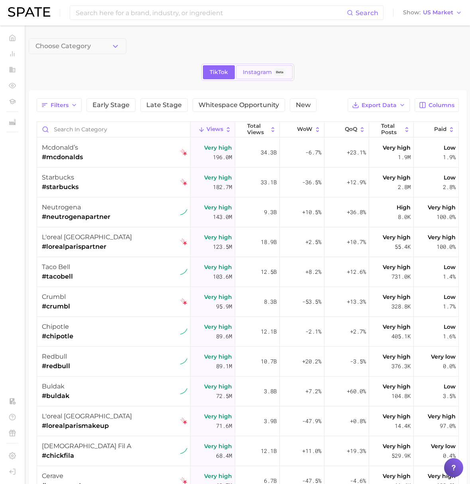
click at [254, 72] on span "Instagram" at bounding box center [257, 72] width 29 height 7
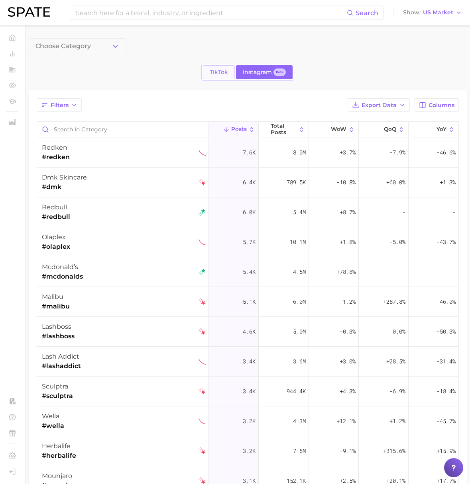
click at [219, 70] on span "TikTok" at bounding box center [218, 72] width 18 height 7
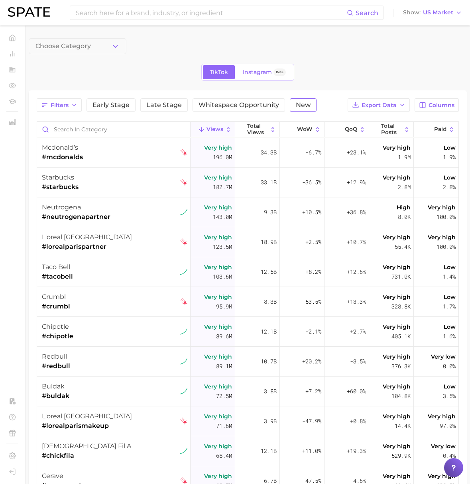
click at [299, 105] on span "New" at bounding box center [303, 105] width 15 height 6
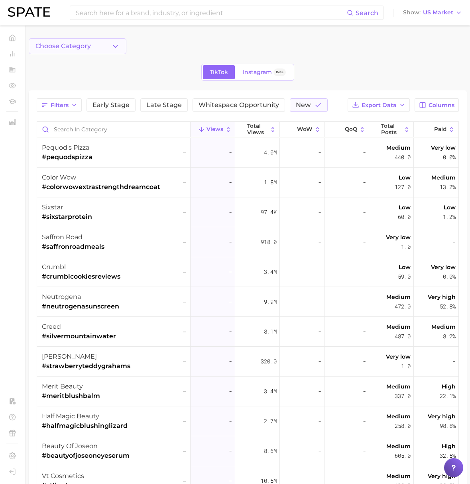
click at [116, 47] on icon "button" at bounding box center [115, 46] width 8 height 8
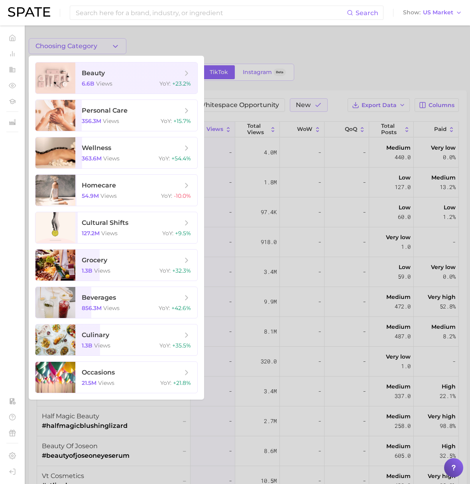
click at [139, 37] on div at bounding box center [235, 242] width 470 height 484
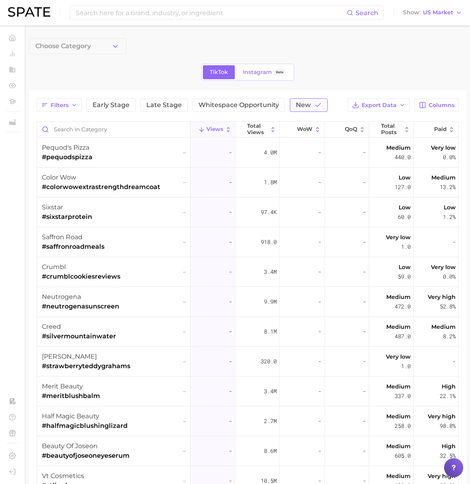
click at [307, 104] on span "New" at bounding box center [303, 105] width 15 height 6
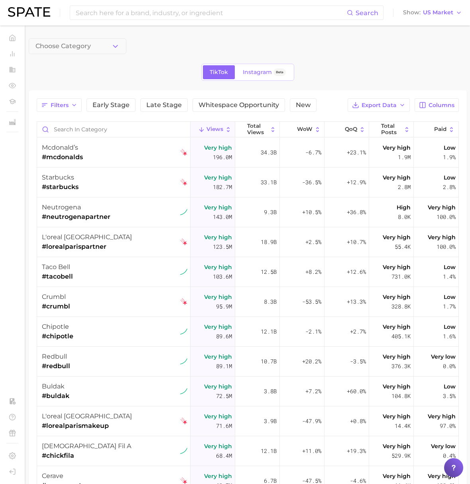
click at [109, 42] on button "Choose Category" at bounding box center [78, 46] width 98 height 16
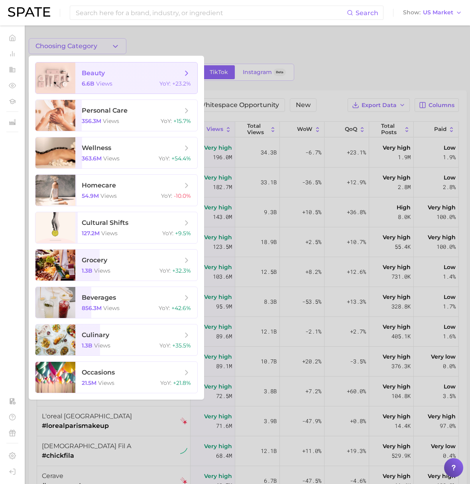
click at [101, 74] on span "beauty" at bounding box center [93, 73] width 23 height 8
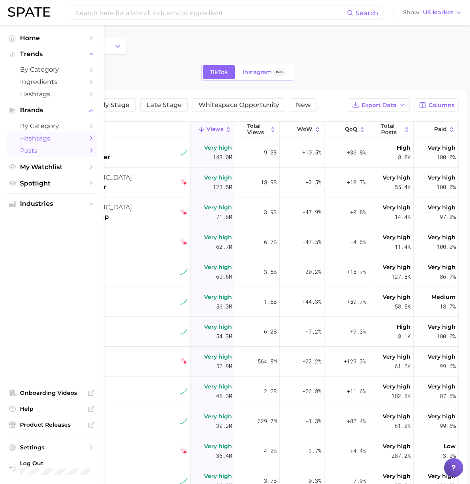
click at [38, 149] on span "Posts" at bounding box center [52, 151] width 64 height 8
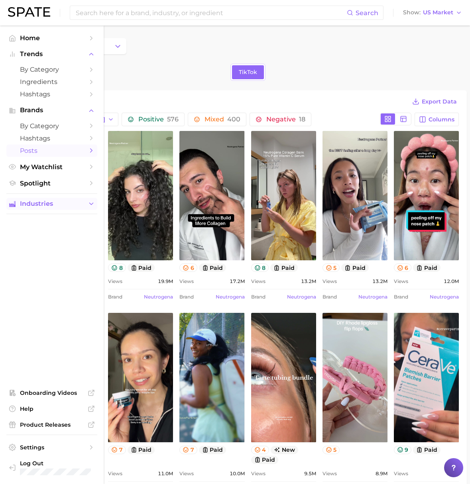
click at [59, 207] on span "Industries" at bounding box center [52, 203] width 64 height 7
